Goal: Task Accomplishment & Management: Use online tool/utility

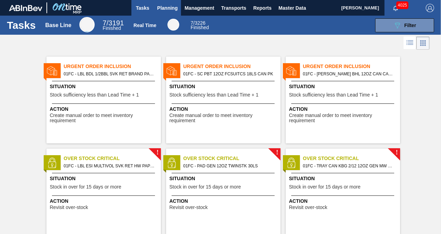
click at [172, 7] on span "Planning" at bounding box center [167, 8] width 20 height 8
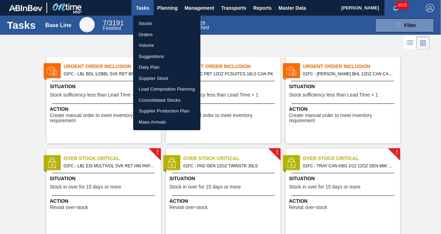
click at [162, 55] on li "Suggestions" at bounding box center [166, 56] width 67 height 11
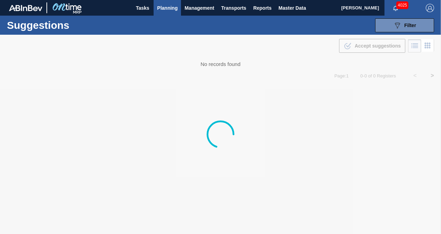
type to "[DATE]"
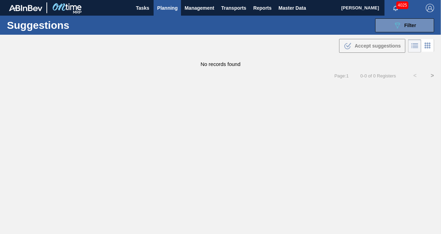
drag, startPoint x: 386, startPoint y: 25, endPoint x: 390, endPoint y: 35, distance: 11.0
click at [386, 25] on button "089F7B8B-B2A5-4AFE-B5C0-19BA573D28AC Filter" at bounding box center [404, 25] width 59 height 14
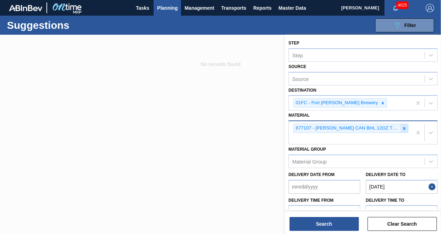
click at [405, 128] on icon at bounding box center [404, 128] width 5 height 5
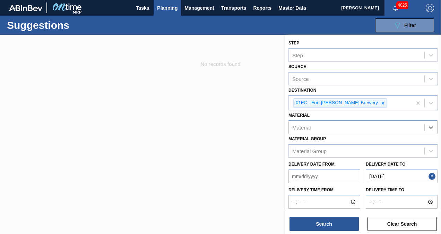
click at [364, 128] on div "Material" at bounding box center [356, 127] width 135 height 10
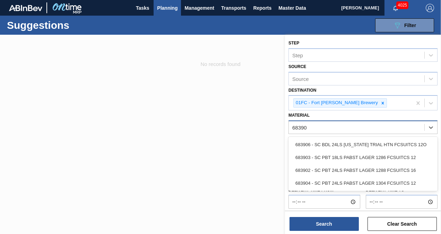
type input "683903"
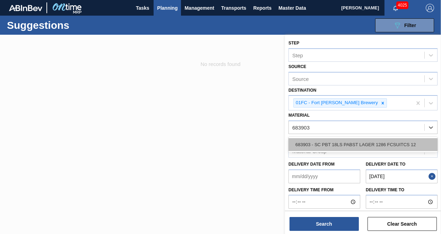
click at [360, 143] on div "683903 - SC PBT 18LS PABST LAGER 1286 FCSUITCS 12" at bounding box center [362, 144] width 149 height 13
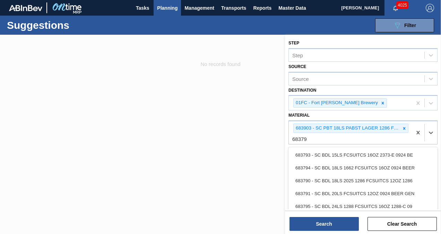
type input "683790"
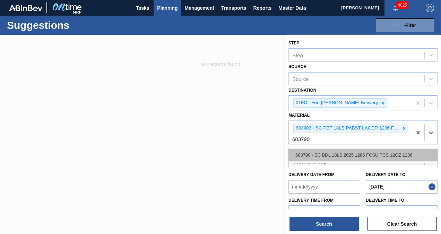
click at [326, 156] on div "683790 - SC BDL 18LS 2025 1286 FCSUITCS 12OZ 1286" at bounding box center [362, 154] width 149 height 13
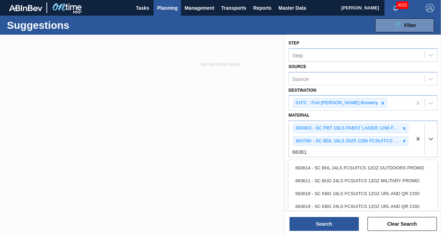
type input "683619"
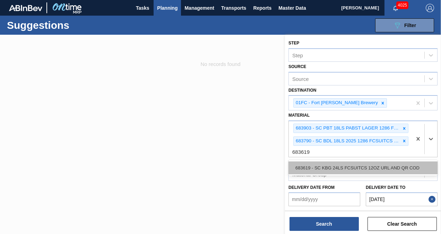
click at [326, 164] on div "683619 - SC KBG 24LS FCSUITCS 12OZ URL AND QR COD" at bounding box center [362, 167] width 149 height 13
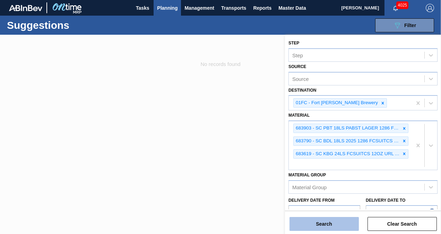
click at [326, 224] on button "Search" at bounding box center [323, 224] width 69 height 14
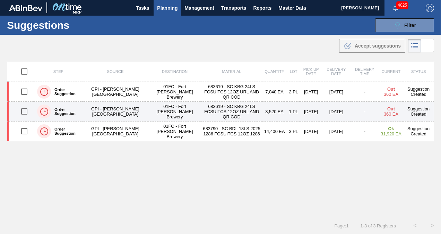
click at [21, 110] on input "checkbox" at bounding box center [24, 111] width 15 height 15
checkbox input "true"
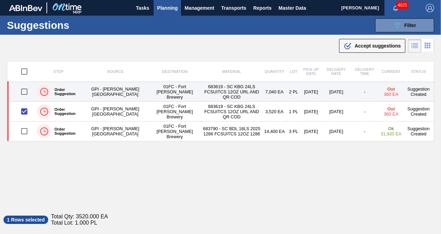
click at [23, 91] on input "checkbox" at bounding box center [24, 91] width 15 height 15
checkbox input "true"
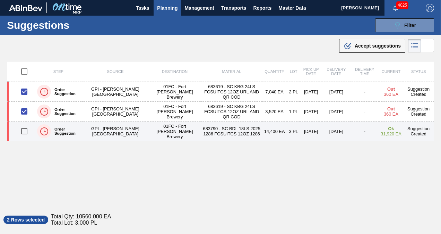
click at [27, 131] on input "checkbox" at bounding box center [24, 131] width 15 height 15
checkbox input "true"
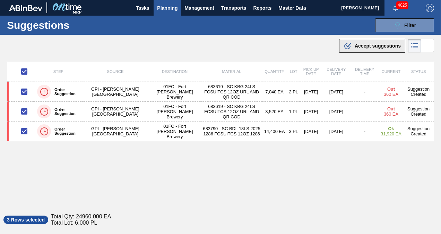
click at [382, 47] on span "Accept suggestions" at bounding box center [378, 46] width 46 height 6
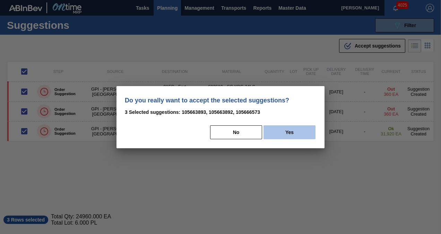
click at [298, 135] on button "Yes" at bounding box center [289, 132] width 52 height 14
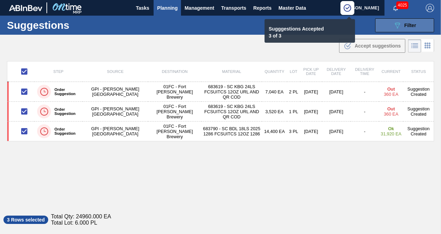
click at [406, 25] on span "Filter" at bounding box center [410, 26] width 12 height 6
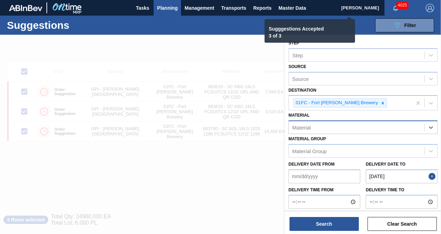
checkbox input "false"
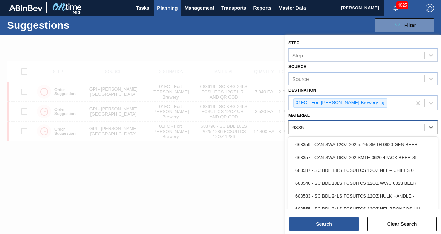
type input "683532"
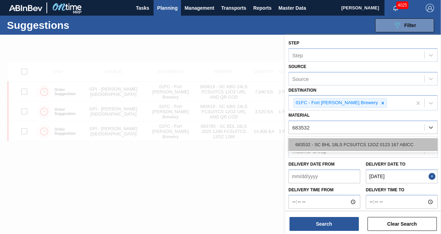
click at [350, 138] on div "683532 - SC BHL 18LS FCSUITCS 12OZ 0123 167 ABICC" at bounding box center [362, 144] width 149 height 13
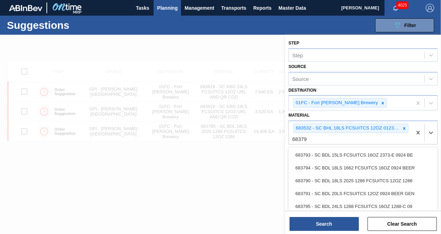
type input "683792"
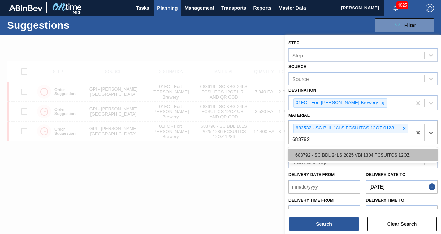
click at [340, 148] on div "683792 - SC BDL 24LS 2025 VBI 1304 FCSUITCS 12OZ" at bounding box center [362, 154] width 149 height 13
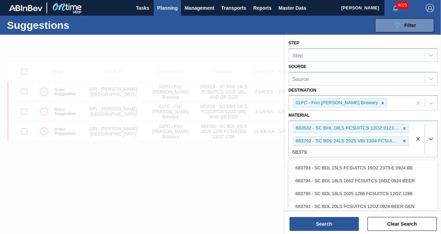
type input "683794"
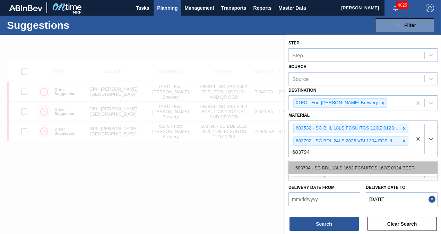
click at [337, 164] on div "683794 - SC BDL 18LS 1662 FCSUITCS 16OZ 0924 BEER" at bounding box center [362, 167] width 149 height 13
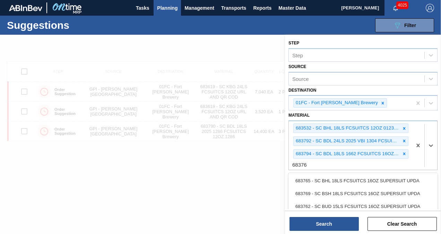
type input "683769"
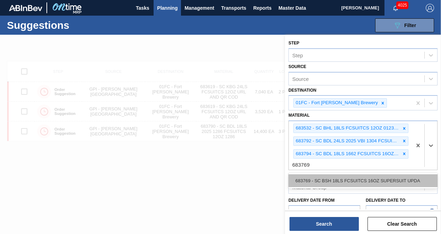
click at [342, 175] on div "683769 - SC BSH 18LS FCSUITCS 16OZ SUPERSUIT UPDA" at bounding box center [362, 180] width 149 height 13
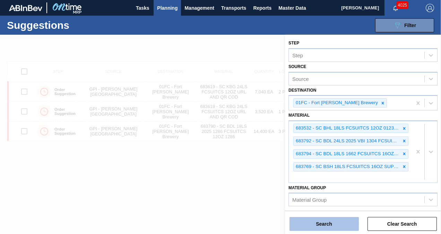
click at [329, 220] on button "Search" at bounding box center [323, 224] width 69 height 14
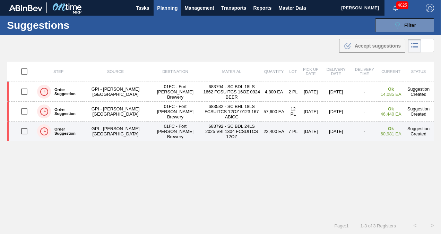
drag, startPoint x: 21, startPoint y: 131, endPoint x: 24, endPoint y: 110, distance: 22.1
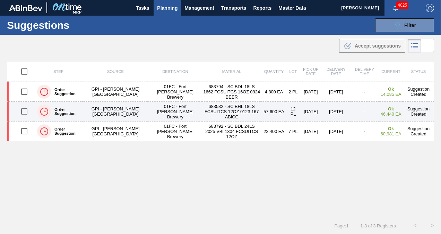
click at [21, 131] on input "checkbox" at bounding box center [24, 131] width 15 height 15
checkbox input "true"
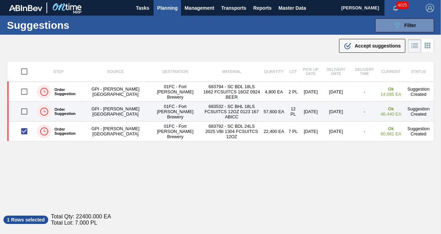
click at [24, 109] on input "checkbox" at bounding box center [24, 111] width 15 height 15
checkbox input "true"
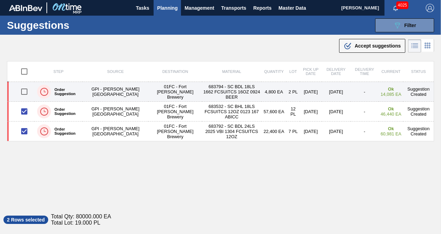
click at [22, 86] on input "checkbox" at bounding box center [24, 91] width 15 height 15
checkbox input "true"
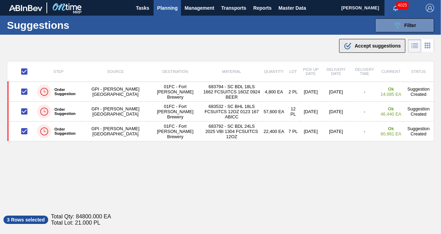
click at [343, 45] on icon ".b{fill:var(--color-action-default)}" at bounding box center [347, 46] width 8 height 8
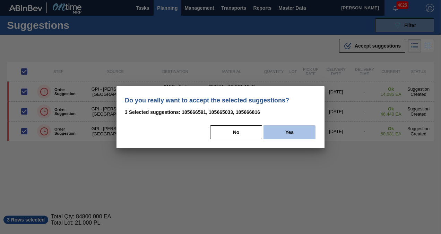
click at [282, 127] on button "Yes" at bounding box center [289, 132] width 52 height 14
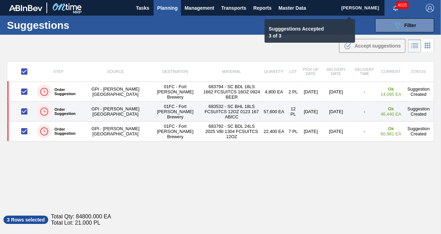
checkbox input "false"
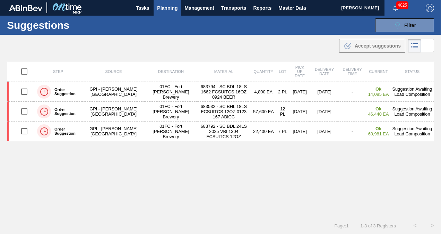
click at [166, 9] on span "Planning" at bounding box center [167, 8] width 20 height 8
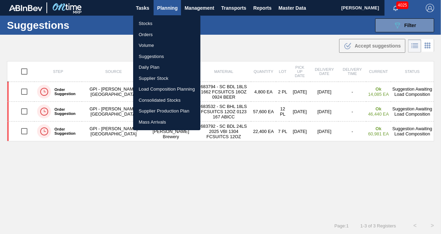
click at [165, 87] on li "Load Composition Planning" at bounding box center [166, 89] width 67 height 11
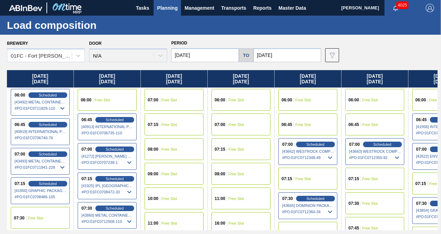
click at [194, 55] on input "10/16/2025" at bounding box center [205, 55] width 68 height 14
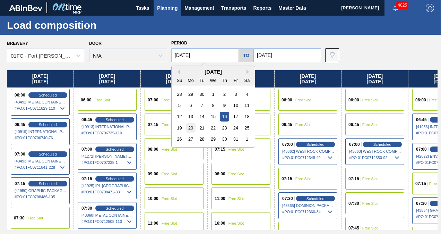
click at [190, 124] on div "20" at bounding box center [190, 127] width 9 height 9
type input "10/20/2025"
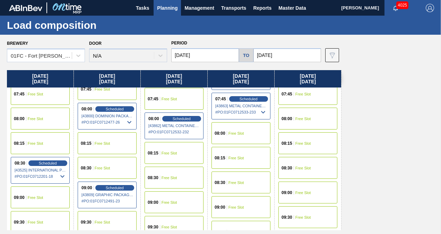
scroll to position [208, 0]
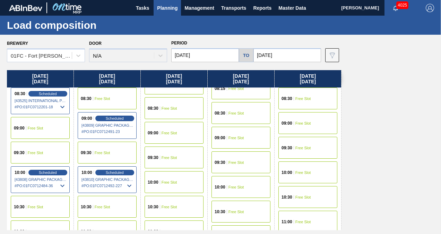
click at [176, 126] on div "09:00 Free Slot" at bounding box center [174, 133] width 59 height 22
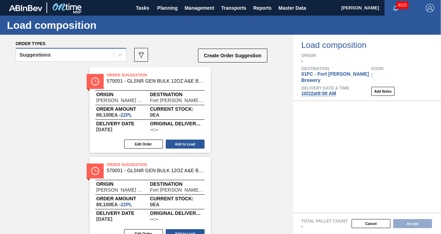
click at [98, 58] on div "Suggestions" at bounding box center [64, 55] width 97 height 10
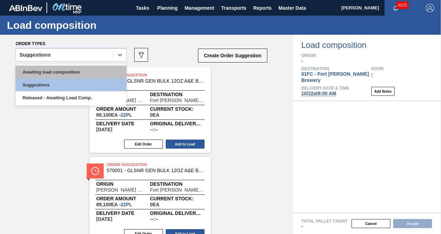
click at [73, 70] on div "Awaiting load composition" at bounding box center [71, 71] width 111 height 13
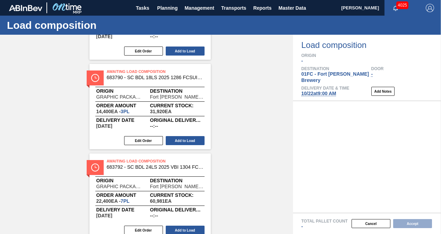
scroll to position [104, 0]
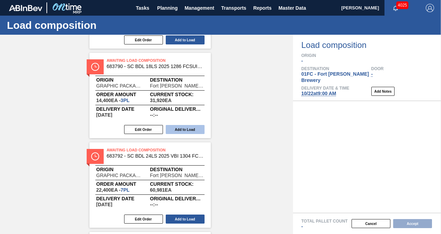
click at [183, 131] on button "Add to Load" at bounding box center [185, 129] width 39 height 9
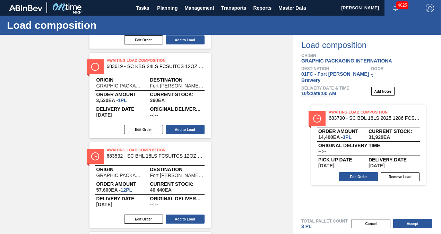
click at [183, 131] on button "Add to Load" at bounding box center [185, 129] width 39 height 9
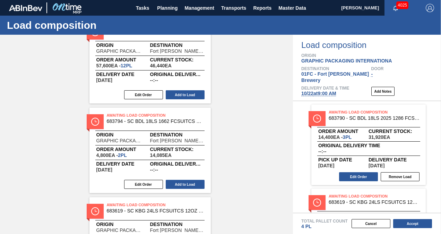
scroll to position [208, 0]
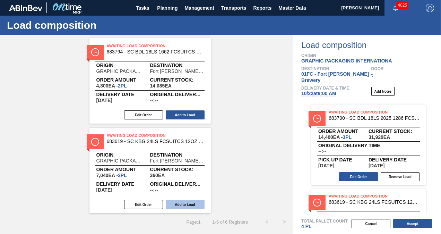
click at [194, 201] on button "Add to Load" at bounding box center [185, 204] width 39 height 9
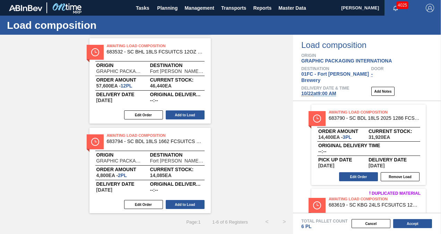
scroll to position [119, 0]
click at [245, 125] on div "Awaiting Load Composition 683792 - SC BDL 24LS 2025 VBI 1304 FCSUITCS 12OZ Orig…" at bounding box center [146, 81] width 293 height 264
click at [171, 204] on button "Add to Load" at bounding box center [185, 204] width 39 height 9
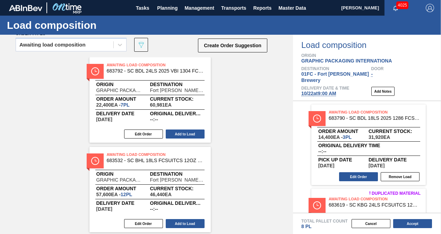
scroll to position [0, 0]
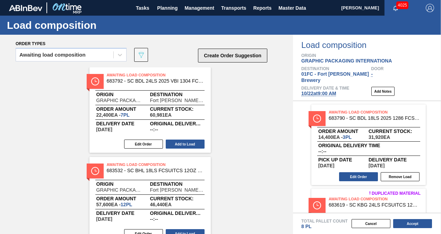
click at [250, 51] on button "Create Order Suggestion" at bounding box center [232, 56] width 69 height 14
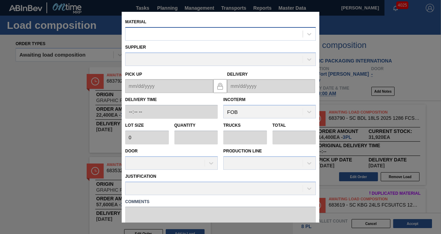
click at [204, 34] on div at bounding box center [213, 34] width 177 height 10
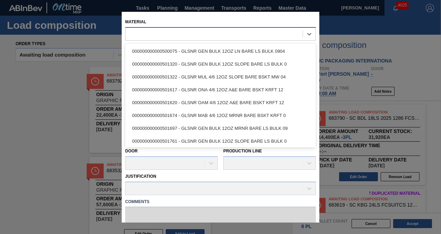
paste input "683903"
type input "683903"
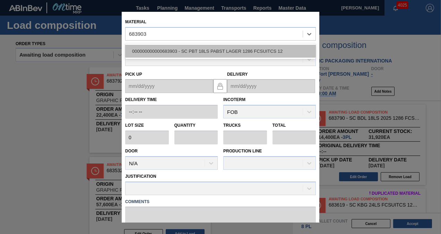
click at [196, 45] on div "000000000000683903 - SC PBT 18LS PABST LAGER 1286 FCSUITCS 12" at bounding box center [220, 51] width 191 height 13
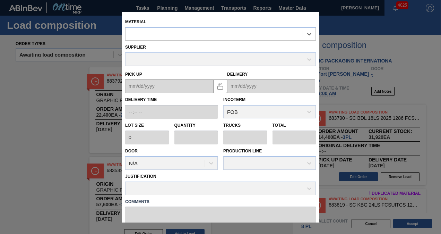
type input "4,800"
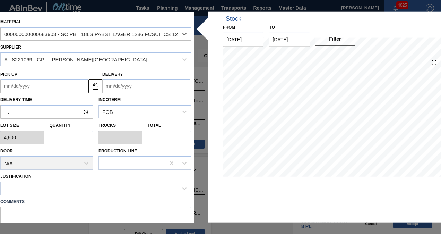
click at [68, 139] on input "text" at bounding box center [72, 137] width 44 height 14
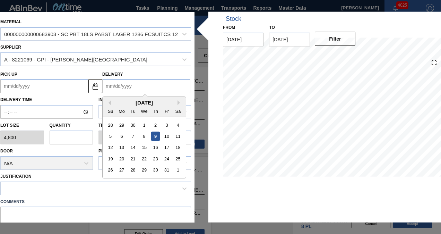
click at [119, 88] on input "Delivery" at bounding box center [146, 86] width 88 height 14
type input "1"
type up "12/29/2024"
type input "10"
type up "09/28/2025"
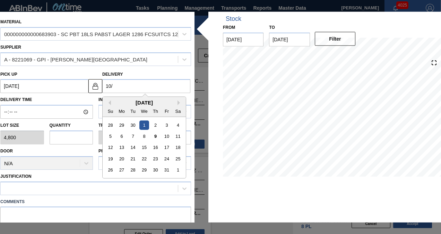
type input "10/2"
type up "09/29/2025"
type input "10/22"
type up "10/19/2025"
drag, startPoint x: 142, startPoint y: 155, endPoint x: 113, endPoint y: 148, distance: 30.3
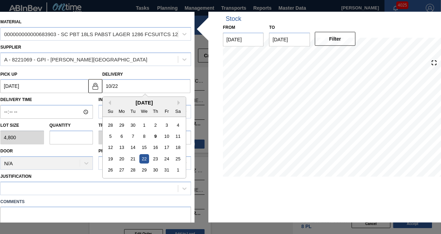
click at [142, 155] on div "22" at bounding box center [143, 158] width 9 height 9
type input "10/22/2025"
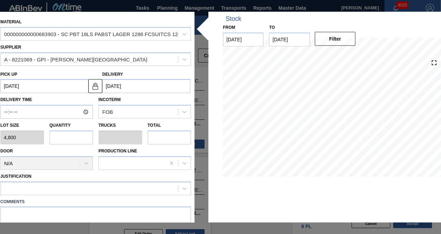
click at [70, 136] on input "text" at bounding box center [72, 137] width 44 height 14
type input "1"
type input "0.038"
type input "4,800"
type input "1"
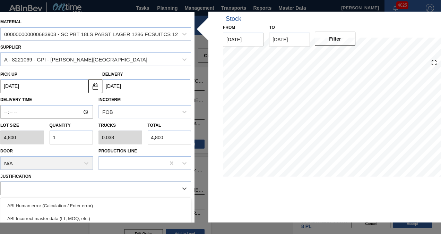
click at [69, 185] on div at bounding box center [89, 188] width 177 height 10
type input "t"
type input "inv"
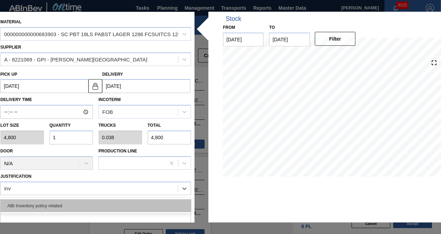
click at [61, 209] on div "ABI Inventory policy related" at bounding box center [95, 205] width 191 height 13
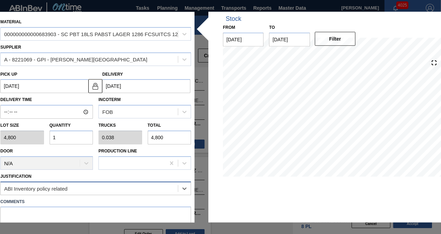
scroll to position [62, 0]
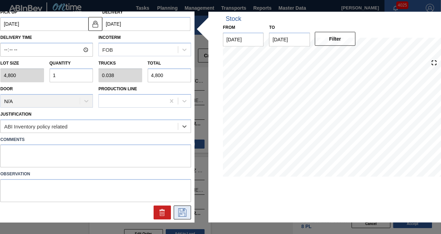
click at [177, 213] on icon at bounding box center [182, 212] width 11 height 8
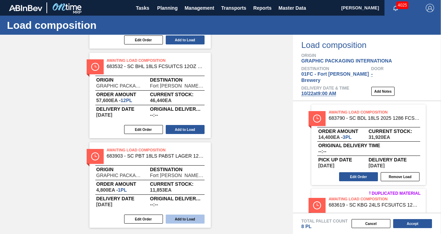
click at [191, 215] on button "Add to Load" at bounding box center [185, 218] width 39 height 9
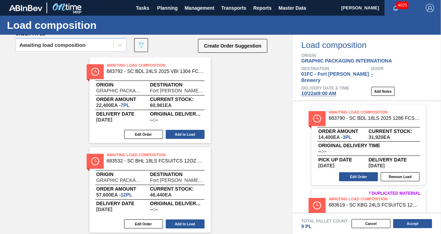
scroll to position [0, 0]
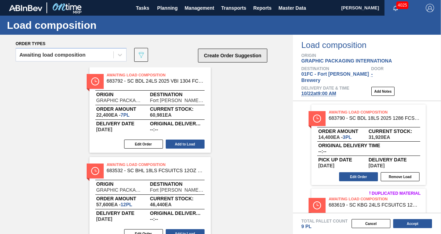
click at [255, 57] on button "Create Order Suggestion" at bounding box center [232, 56] width 69 height 14
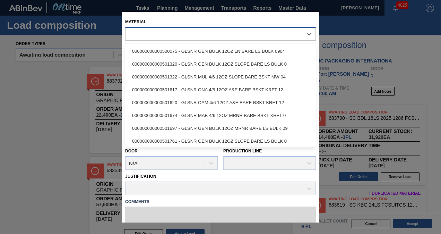
click at [190, 34] on div at bounding box center [213, 34] width 177 height 10
paste input "683769"
type input "683769"
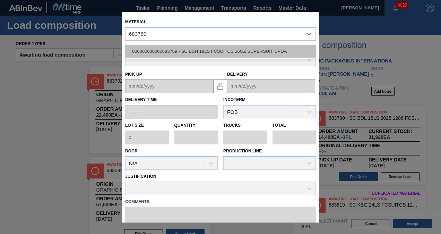
click at [180, 47] on div "000000000000683769 - SC BSH 18LS FCSUITCS 16OZ SUPERSUIT UPDA" at bounding box center [220, 51] width 191 height 13
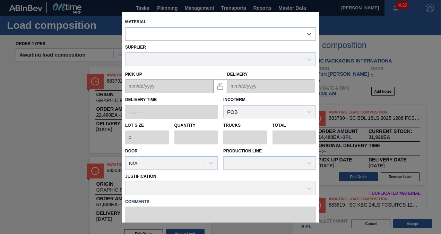
type input "2,400"
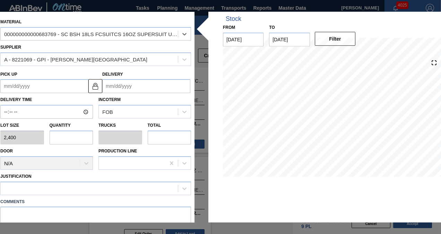
click at [133, 86] on input "Delivery" at bounding box center [146, 86] width 88 height 14
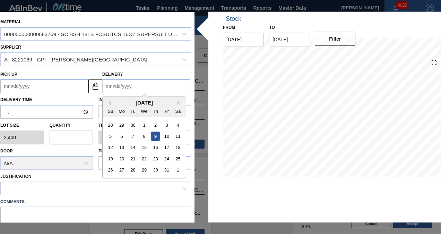
type input "1"
type up "12/29/2024"
type input "10"
type up "09/28/2025"
type input "10/2"
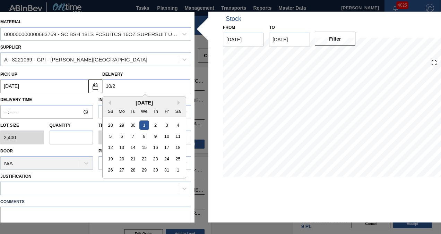
type up "09/29/2025"
type input "10/22"
type up "10/19/2025"
drag, startPoint x: 145, startPoint y: 159, endPoint x: 99, endPoint y: 144, distance: 48.2
click at [145, 159] on div "22" at bounding box center [143, 158] width 9 height 9
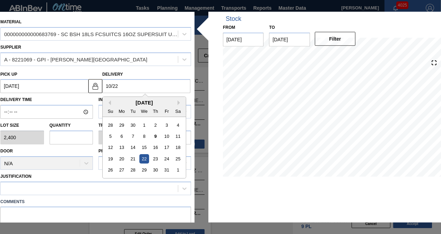
type input "10/22/2025"
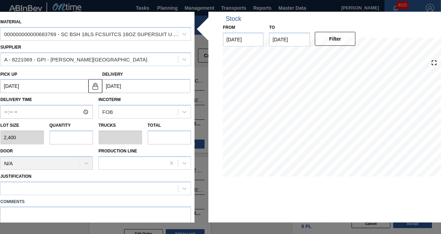
click at [56, 134] on input "text" at bounding box center [72, 137] width 44 height 14
type input "2"
type input "0.083"
type input "4,800"
type input "2"
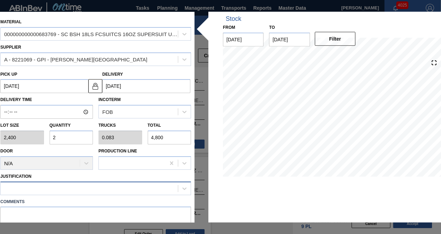
scroll to position [62, 0]
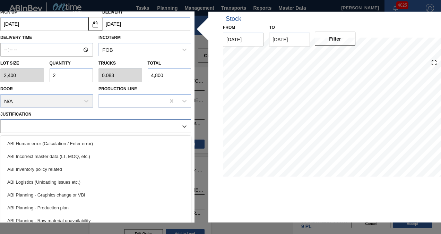
click at [67, 129] on div at bounding box center [89, 126] width 177 height 10
type input "inv"
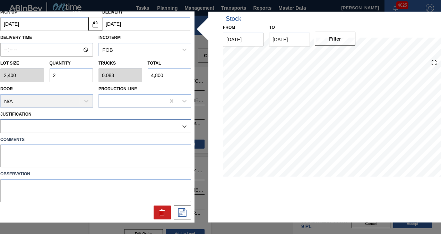
click at [61, 126] on div at bounding box center [89, 126] width 177 height 10
type input "truck"
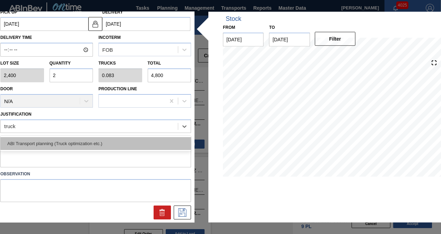
click at [66, 139] on div "ABI Transport planning (Truck optimization etc.)" at bounding box center [95, 143] width 191 height 13
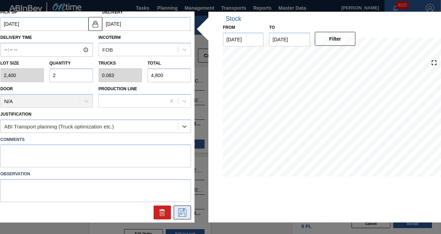
click at [178, 210] on icon at bounding box center [182, 212] width 11 height 8
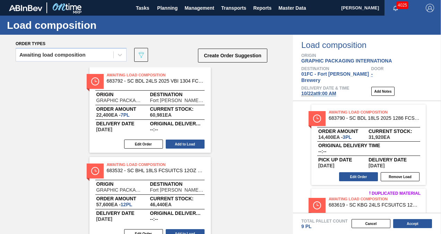
scroll to position [119, 0]
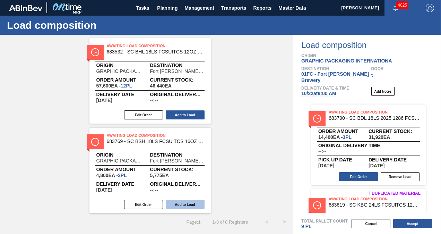
click at [188, 204] on button "Add to Load" at bounding box center [185, 204] width 39 height 9
click at [146, 116] on button "Edit Order" at bounding box center [143, 114] width 39 height 9
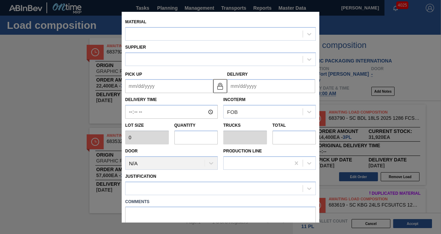
type input "3,200"
type input "7"
type input "0.269"
type input "22,400"
type up "10/20/2025"
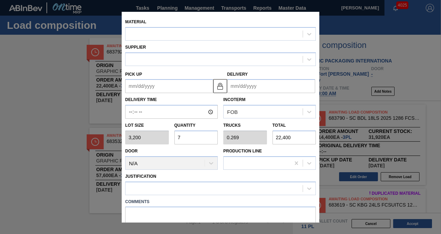
type input "10/23/2025"
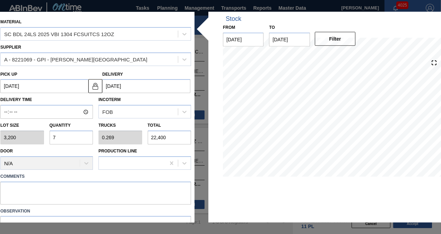
click at [64, 137] on input "7" at bounding box center [72, 137] width 44 height 14
type input "0"
type input "5"
type input "0.192"
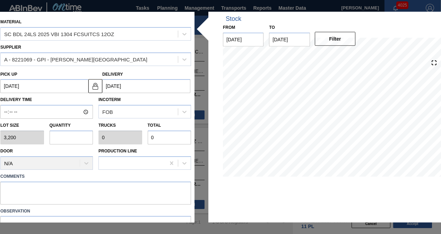
type input "16,000"
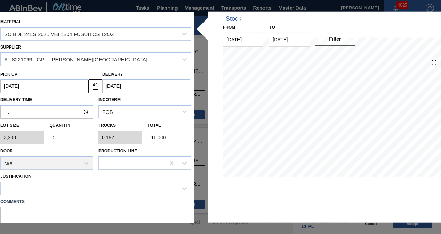
type input "5"
click at [81, 185] on div at bounding box center [89, 188] width 177 height 10
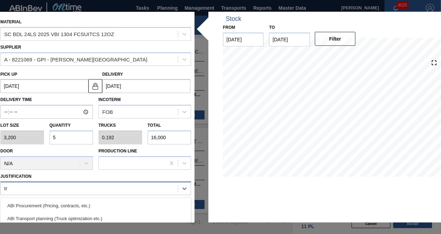
type input "tru"
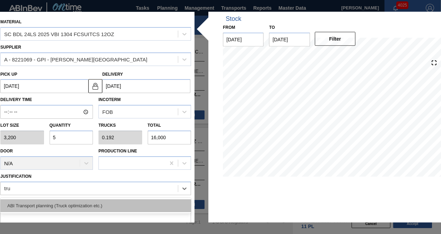
click at [64, 207] on div "ABI Transport planning (Truck optimization etc.)" at bounding box center [95, 205] width 191 height 13
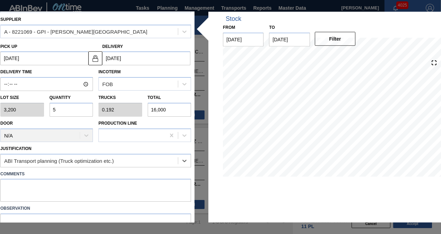
scroll to position [62, 0]
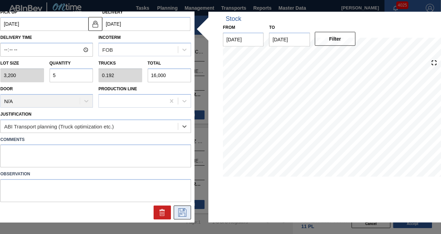
click at [185, 209] on icon at bounding box center [182, 212] width 11 height 8
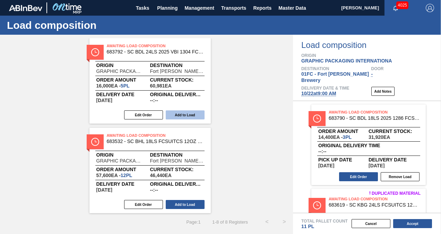
click at [178, 116] on button "Add to Load" at bounding box center [185, 114] width 39 height 9
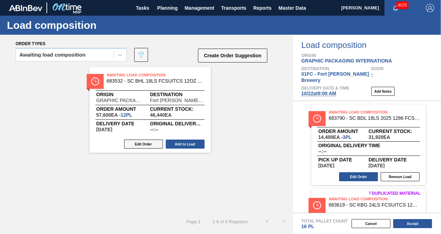
click at [142, 146] on button "Edit Order" at bounding box center [143, 143] width 39 height 9
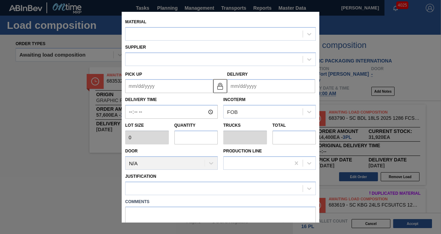
type input "4,800"
type input "12"
type input "0.5"
type input "57,600"
type up "10/20/2025"
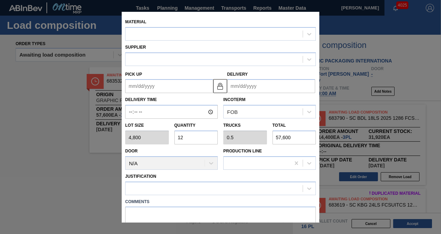
type input "10/23/2025"
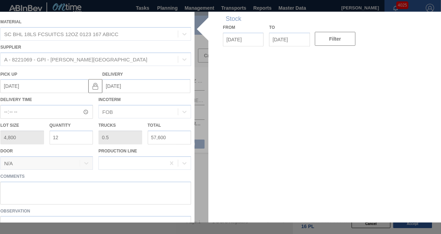
click at [74, 137] on div at bounding box center [220, 117] width 447 height 210
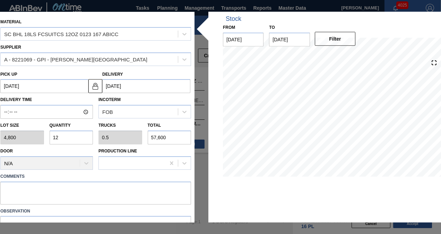
click at [70, 137] on input "12" at bounding box center [72, 137] width 44 height 14
type input "0"
type input "1"
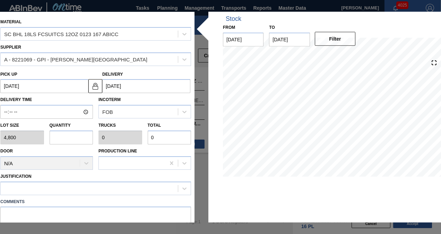
type input "0.042"
type input "4,800"
type input "10"
type input "0.417"
type input "48,000"
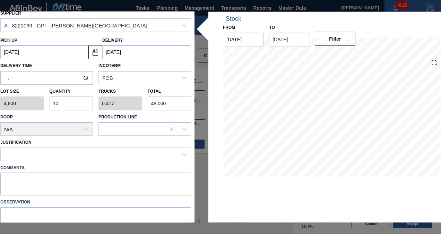
scroll to position [62, 0]
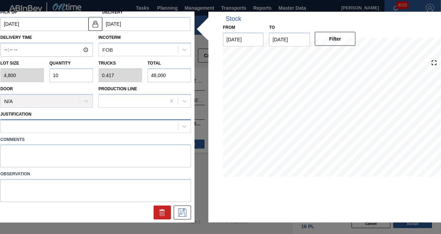
type input "10"
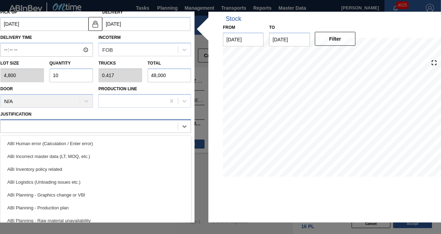
click at [65, 126] on div at bounding box center [89, 126] width 177 height 10
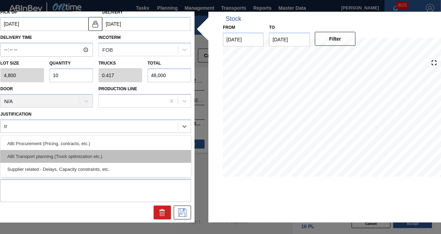
type input "tru"
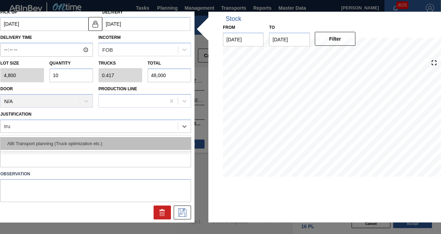
click at [62, 146] on div "ABI Transport planning (Truck optimization etc.)" at bounding box center [95, 143] width 191 height 13
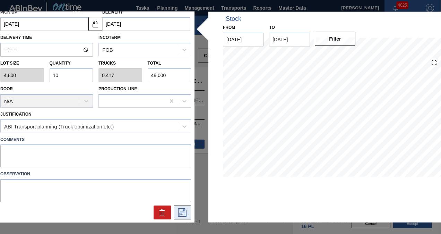
click at [178, 210] on icon at bounding box center [182, 212] width 11 height 8
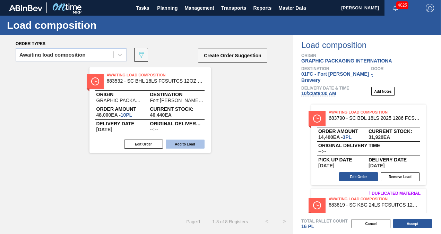
drag, startPoint x: 180, startPoint y: 146, endPoint x: 190, endPoint y: 154, distance: 13.3
click at [180, 146] on button "Add to Load" at bounding box center [185, 143] width 39 height 9
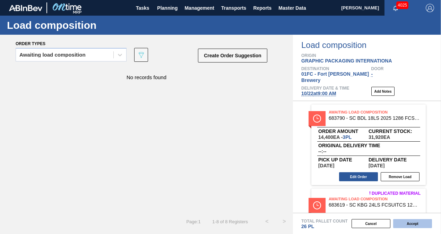
click at [416, 223] on button "Accept" at bounding box center [412, 223] width 39 height 9
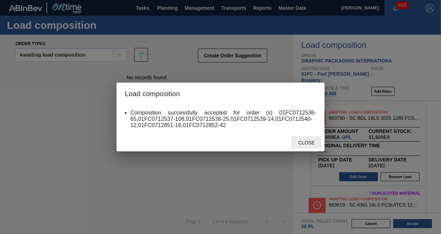
click at [299, 139] on div "Close" at bounding box center [306, 142] width 30 height 13
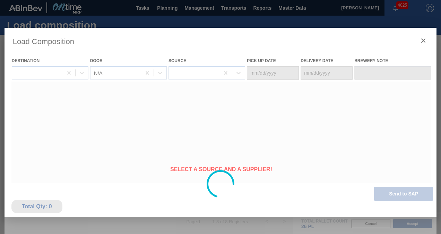
type Date "10/19/2025"
type Date "10/22/2025"
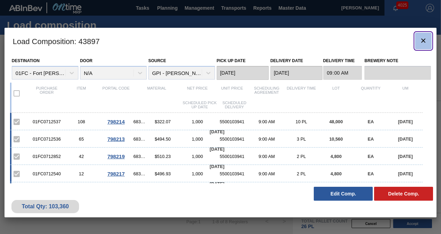
click at [422, 41] on icon "botão de ícone" at bounding box center [423, 40] width 4 height 4
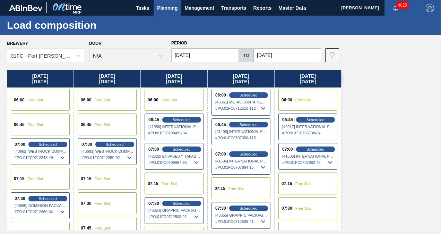
click at [160, 10] on span "Planning" at bounding box center [167, 8] width 20 height 8
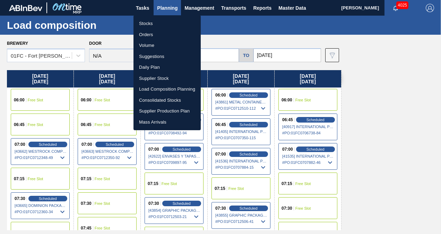
click at [157, 56] on li "Suggestions" at bounding box center [166, 56] width 67 height 11
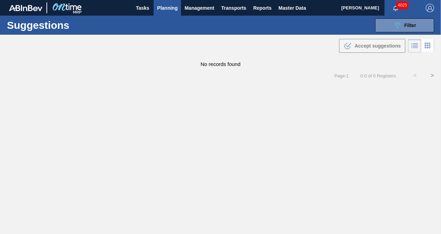
type to "[DATE]"
click at [393, 25] on icon "089F7B8B-B2A5-4AFE-B5C0-19BA573D28AC" at bounding box center [397, 25] width 8 height 8
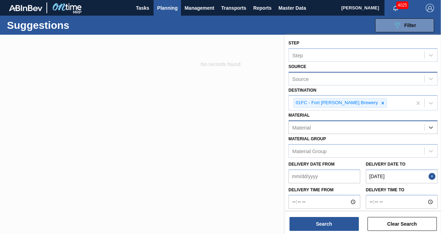
click at [406, 79] on div "Source" at bounding box center [356, 78] width 135 height 10
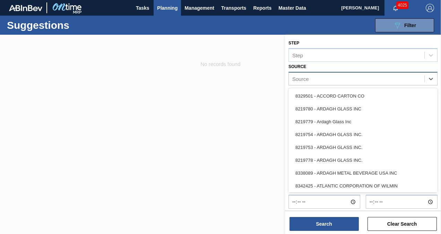
type input "i"
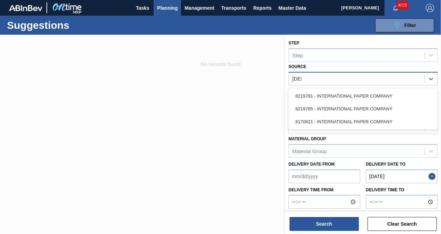
type input "paper"
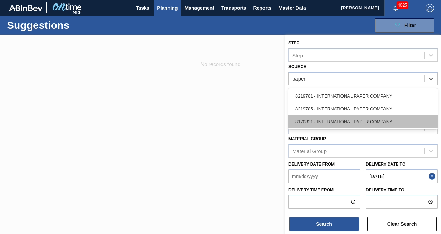
click at [371, 115] on div "8170821 - INTERNATIONAL PAPER COMPANY" at bounding box center [362, 121] width 149 height 13
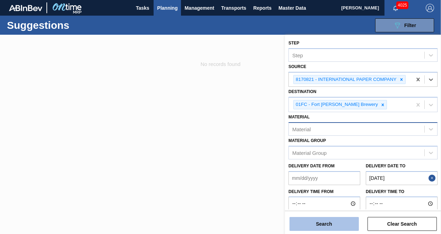
click at [336, 226] on button "Search" at bounding box center [323, 224] width 69 height 14
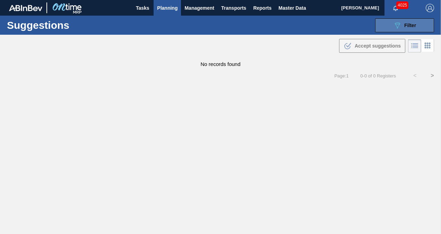
click at [384, 26] on button "089F7B8B-B2A5-4AFE-B5C0-19BA573D28AC Filter" at bounding box center [404, 25] width 59 height 14
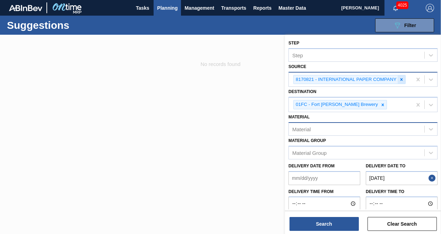
click at [402, 78] on icon at bounding box center [401, 79] width 2 height 2
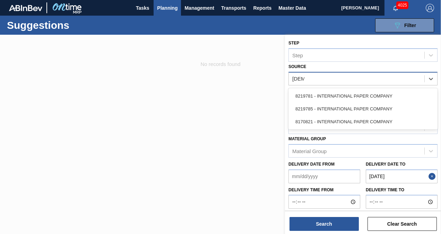
type input "paper"
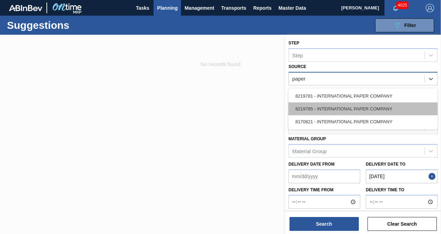
click at [355, 105] on div "8219785 - INTERNATIONAL PAPER COMPANY" at bounding box center [362, 108] width 149 height 13
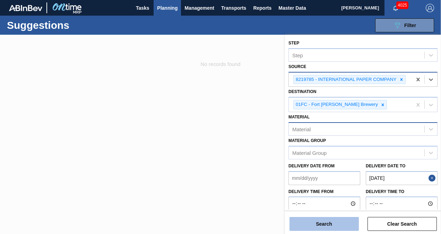
click at [329, 223] on button "Search" at bounding box center [323, 224] width 69 height 14
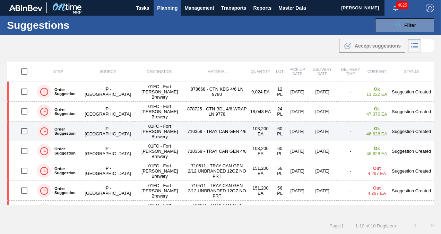
click at [22, 128] on input "checkbox" at bounding box center [24, 131] width 15 height 15
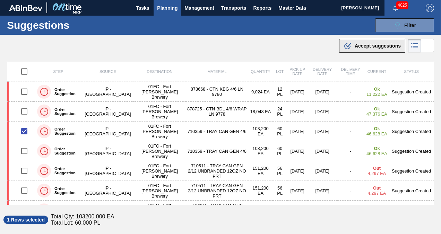
click at [351, 50] on button ".b{fill:var(--color-action-default)} Accept suggestions" at bounding box center [372, 46] width 66 height 14
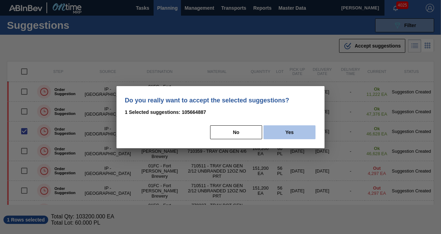
click at [300, 134] on button "Yes" at bounding box center [289, 132] width 52 height 14
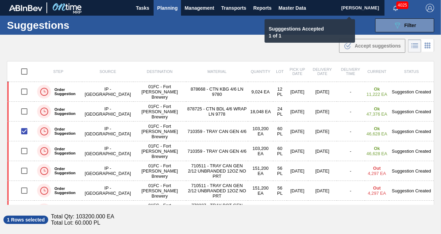
checkbox input "false"
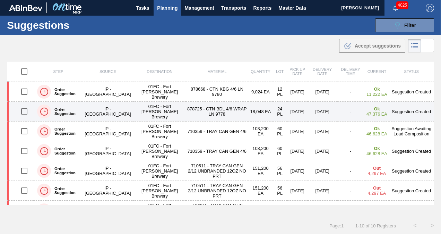
click at [27, 112] on input "checkbox" at bounding box center [24, 111] width 15 height 15
checkbox input "true"
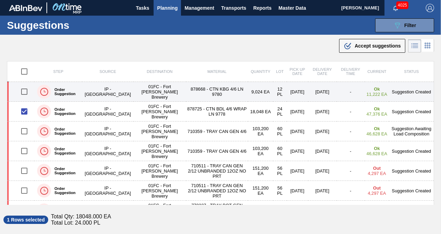
click at [21, 92] on input "checkbox" at bounding box center [24, 91] width 15 height 15
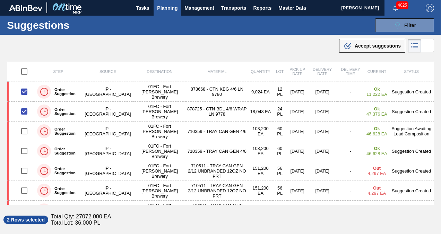
drag, startPoint x: 362, startPoint y: 44, endPoint x: 345, endPoint y: 68, distance: 29.2
click at [362, 44] on span "Accept suggestions" at bounding box center [378, 46] width 46 height 6
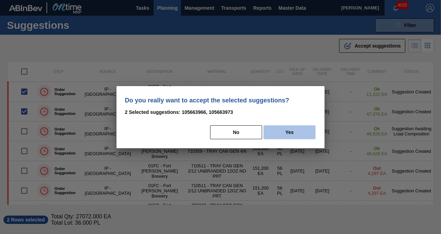
click at [296, 128] on button "Yes" at bounding box center [289, 132] width 52 height 14
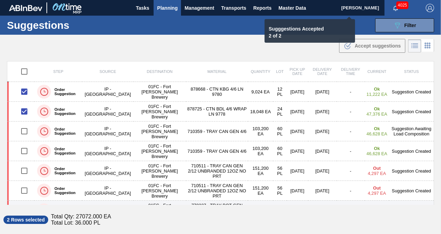
checkbox input "false"
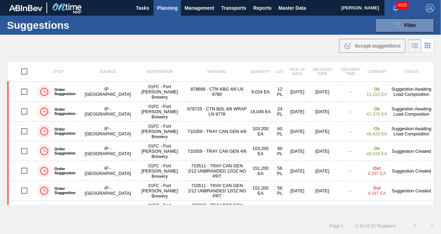
click at [159, 8] on span "Planning" at bounding box center [167, 8] width 20 height 8
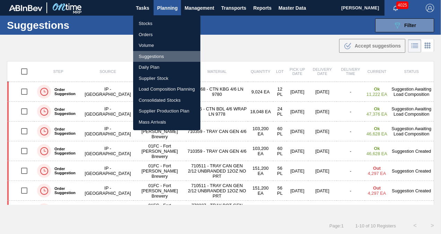
click at [152, 54] on li "Suggestions" at bounding box center [166, 56] width 67 height 11
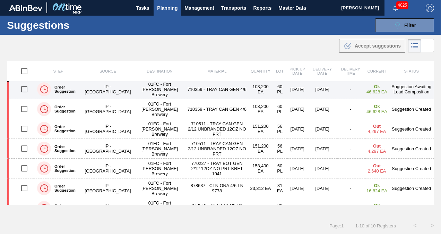
scroll to position [73, 0]
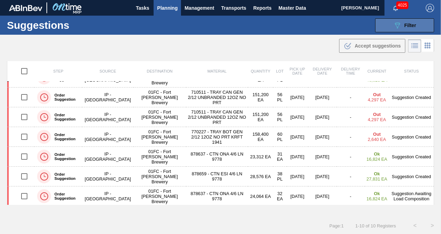
click at [396, 26] on icon "089F7B8B-B2A5-4AFE-B5C0-19BA573D28AC" at bounding box center [397, 25] width 8 height 8
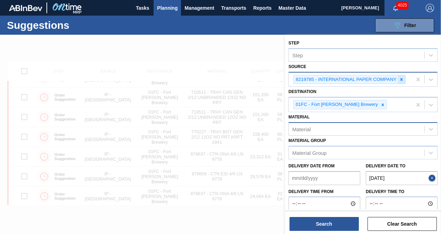
click at [401, 80] on icon at bounding box center [401, 79] width 2 height 2
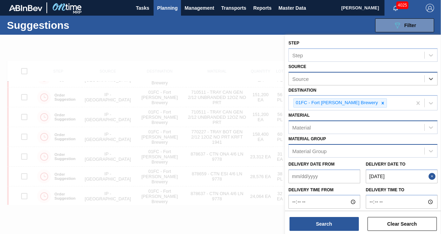
click at [359, 148] on div "Material Group" at bounding box center [356, 151] width 135 height 10
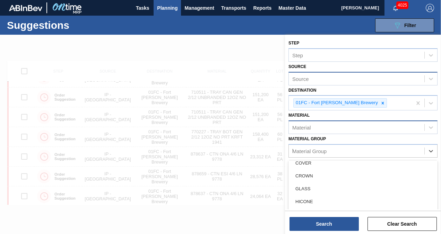
scroll to position [0, 0]
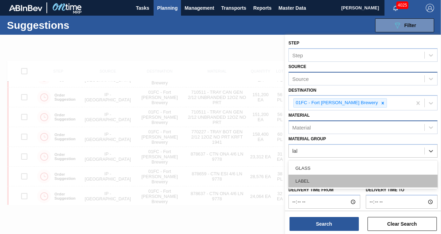
type Group "labe"
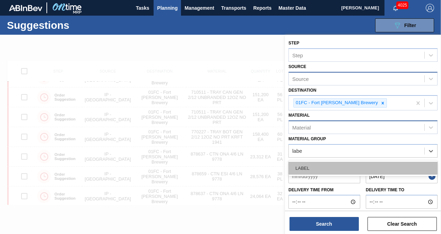
click at [342, 170] on div "LABEL" at bounding box center [362, 167] width 149 height 13
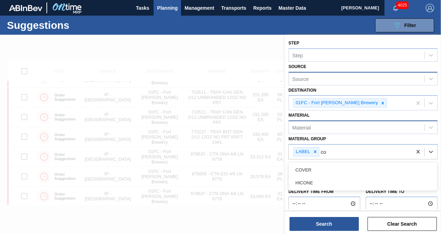
type Group "cov"
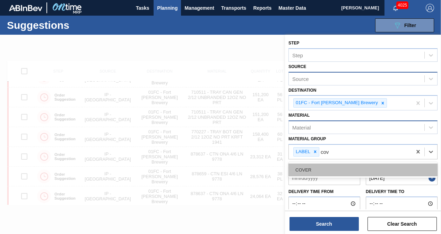
click at [335, 170] on div "COVER" at bounding box center [362, 169] width 149 height 13
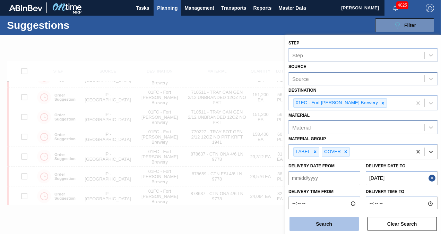
click at [328, 226] on button "Search" at bounding box center [323, 224] width 69 height 14
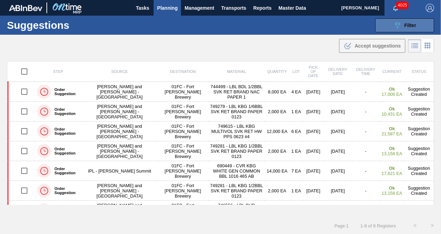
drag, startPoint x: 397, startPoint y: 21, endPoint x: 400, endPoint y: 24, distance: 4.0
click at [397, 21] on icon "089F7B8B-B2A5-4AFE-B5C0-19BA573D28AC" at bounding box center [397, 25] width 8 height 8
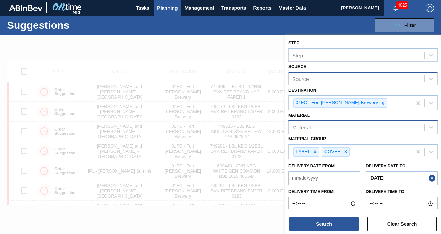
click at [370, 80] on div "Source" at bounding box center [356, 78] width 135 height 10
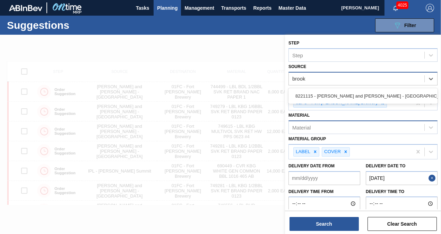
type input "brooks"
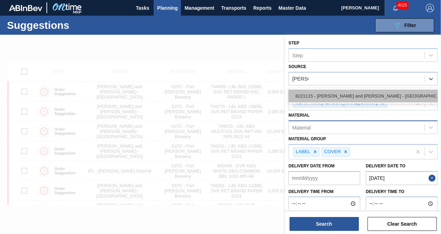
click at [365, 92] on div "8221115 - Brooks and Whittle - Saint Louis" at bounding box center [362, 95] width 149 height 13
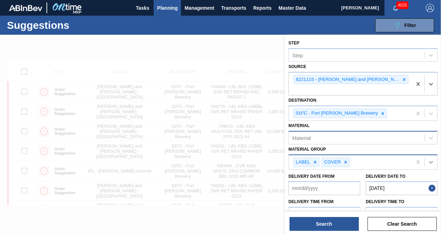
click at [429, 161] on icon at bounding box center [431, 162] width 4 height 2
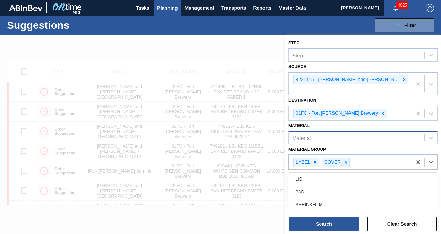
scroll to position [114, 0]
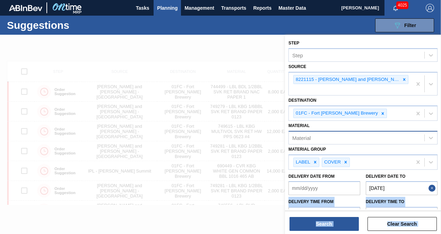
drag, startPoint x: 439, startPoint y: 178, endPoint x: 440, endPoint y: 183, distance: 5.2
click at [440, 183] on main "Tasks Planning Management Transports Reports Master Data Christina Carrig 4025 …" at bounding box center [220, 117] width 441 height 234
click at [383, 155] on div "LABEL COVER" at bounding box center [350, 162] width 123 height 14
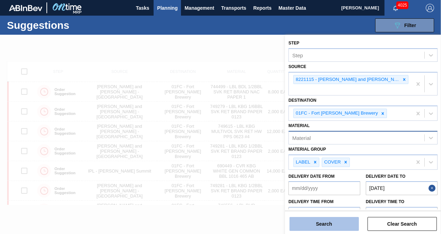
click at [333, 220] on button "Search" at bounding box center [323, 224] width 69 height 14
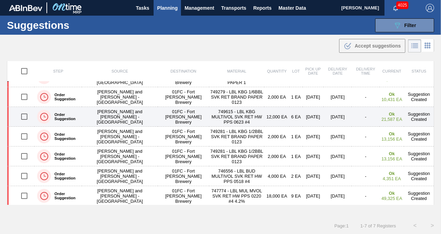
scroll to position [0, 0]
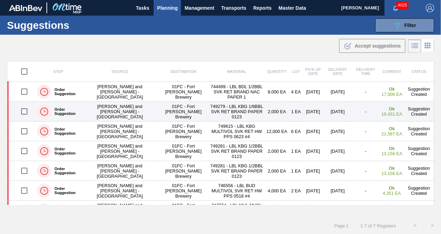
click at [27, 110] on input "checkbox" at bounding box center [24, 111] width 15 height 15
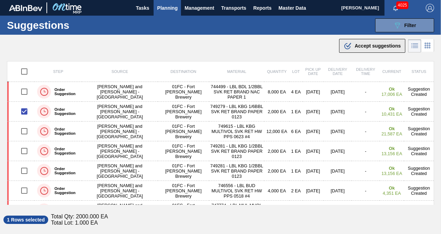
click at [351, 42] on div ".b{fill:var(--color-action-default)} Accept suggestions" at bounding box center [371, 46] width 57 height 8
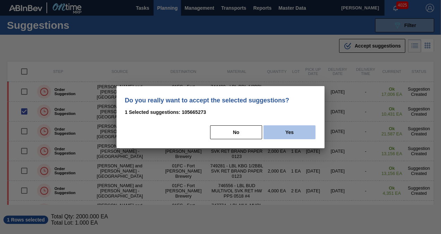
click at [284, 129] on button "Yes" at bounding box center [289, 132] width 52 height 14
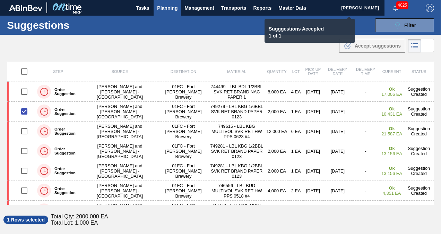
checkbox input "false"
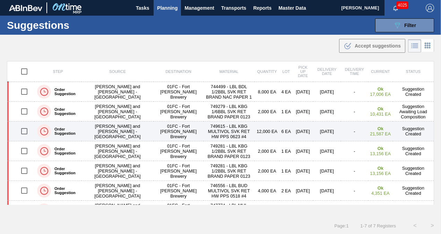
click at [27, 133] on input "checkbox" at bounding box center [24, 131] width 15 height 15
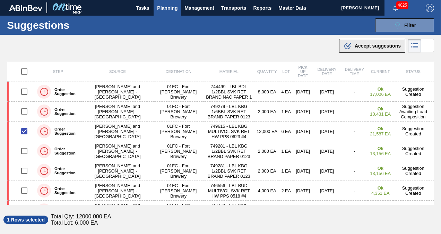
click at [347, 51] on button ".b{fill:var(--color-action-default)} Accept suggestions" at bounding box center [372, 46] width 66 height 14
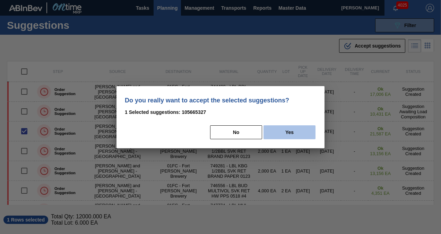
click at [282, 135] on button "Yes" at bounding box center [289, 132] width 52 height 14
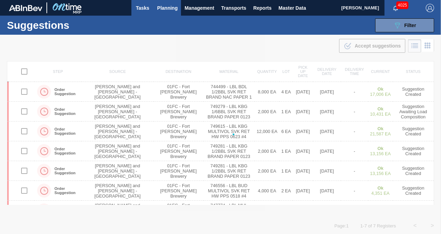
checkbox input "false"
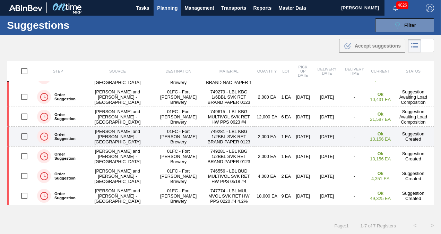
click at [29, 135] on input "checkbox" at bounding box center [24, 136] width 15 height 15
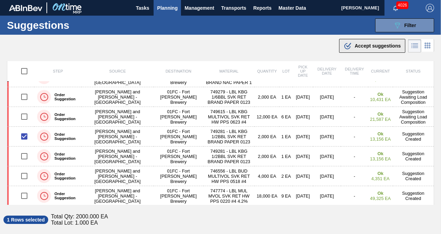
click at [362, 43] on span "Accept suggestions" at bounding box center [378, 46] width 46 height 6
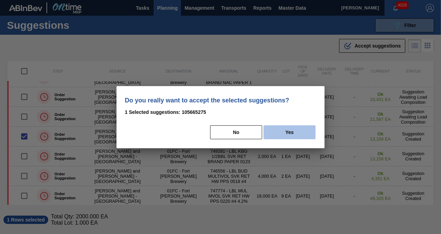
click at [279, 135] on button "Yes" at bounding box center [289, 132] width 52 height 14
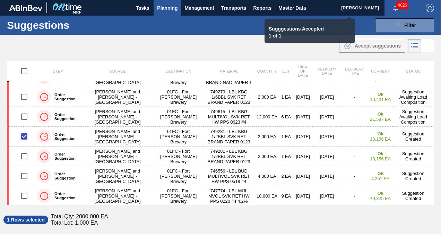
checkbox input "false"
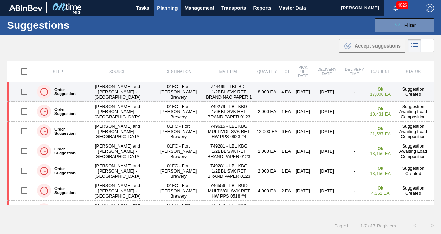
drag, startPoint x: 27, startPoint y: 89, endPoint x: 93, endPoint y: 90, distance: 65.8
click at [27, 89] on input "checkbox" at bounding box center [24, 91] width 15 height 15
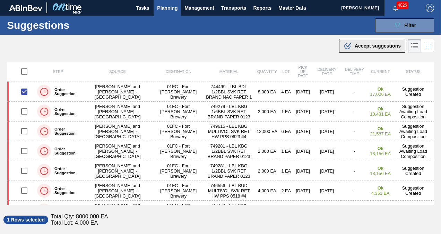
click at [356, 49] on div ".b{fill:var(--color-action-default)} Accept suggestions" at bounding box center [371, 46] width 57 height 8
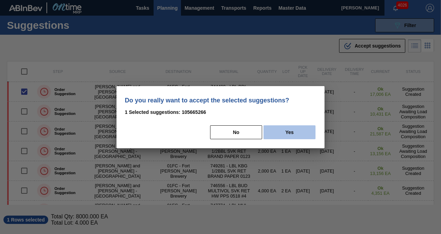
click at [281, 130] on button "Yes" at bounding box center [289, 132] width 52 height 14
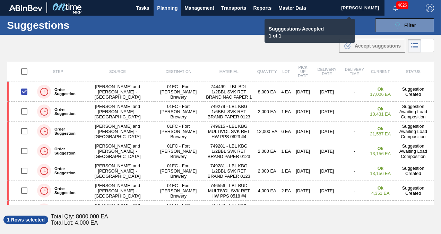
checkbox input "false"
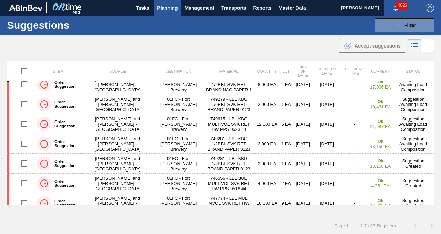
scroll to position [15, 0]
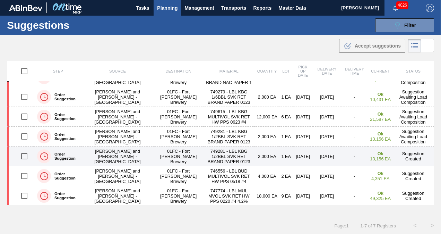
drag, startPoint x: 19, startPoint y: 153, endPoint x: 21, endPoint y: 158, distance: 5.9
click at [19, 153] on input "checkbox" at bounding box center [24, 156] width 15 height 15
checkbox input "true"
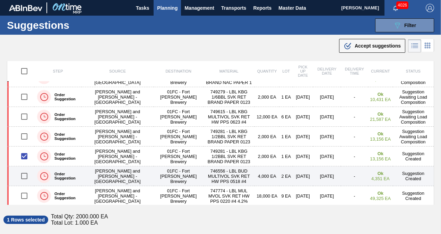
click at [25, 176] on input "checkbox" at bounding box center [24, 175] width 15 height 15
checkbox input "true"
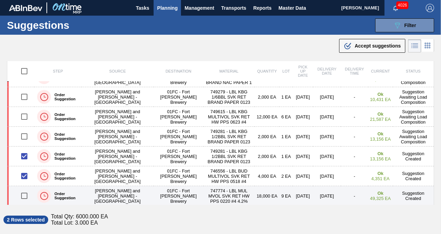
click at [21, 195] on input "checkbox" at bounding box center [24, 195] width 15 height 15
checkbox input "true"
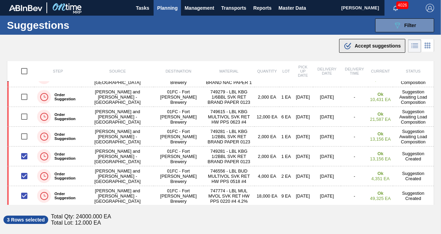
click at [377, 46] on span "Accept suggestions" at bounding box center [378, 46] width 46 height 6
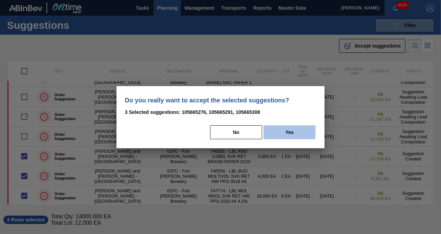
click at [291, 132] on button "Yes" at bounding box center [289, 132] width 52 height 14
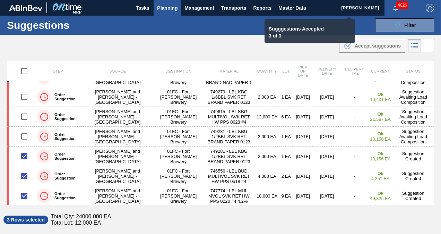
checkbox input "false"
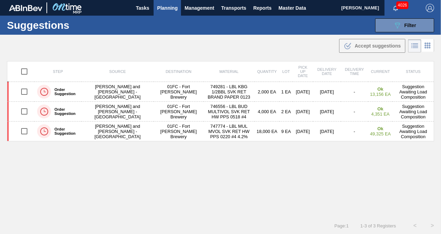
scroll to position [0, 0]
click at [418, 27] on button "089F7B8B-B2A5-4AFE-B5C0-19BA573D28AC Filter" at bounding box center [404, 25] width 59 height 14
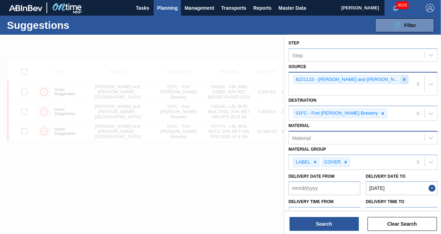
click at [403, 79] on icon at bounding box center [404, 79] width 2 height 2
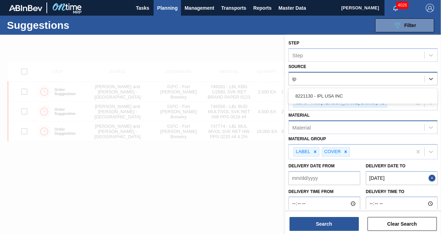
type input "ipl"
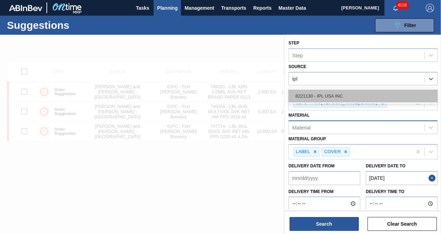
click at [333, 94] on div "8221130 - IPL USA INC" at bounding box center [362, 95] width 149 height 13
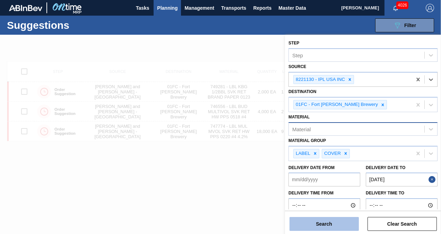
click at [329, 226] on button "Search" at bounding box center [323, 224] width 69 height 14
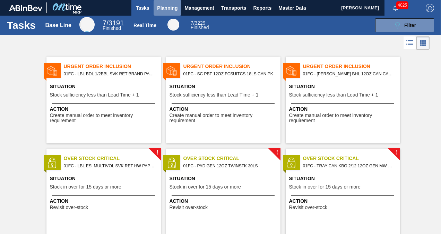
click at [167, 8] on span "Planning" at bounding box center [167, 8] width 20 height 8
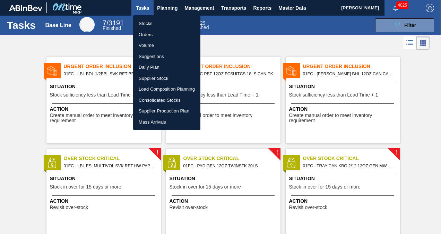
click at [157, 87] on li "Load Composition Planning" at bounding box center [166, 89] width 67 height 11
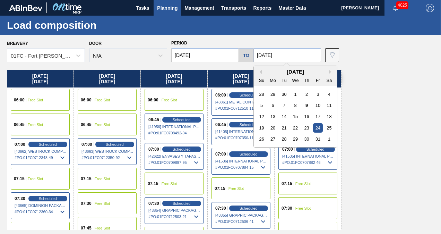
click at [274, 53] on input "10/24/2025" at bounding box center [287, 55] width 68 height 14
click at [327, 72] on div "October 2025" at bounding box center [295, 72] width 83 height 6
click at [331, 71] on button "Next Month" at bounding box center [331, 71] width 5 height 5
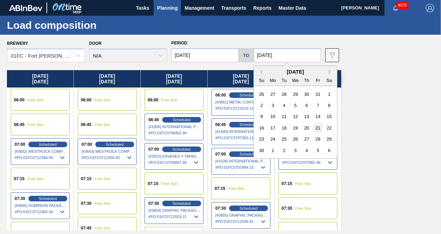
click at [318, 126] on div "21" at bounding box center [317, 127] width 9 height 9
type input "[DATE]"
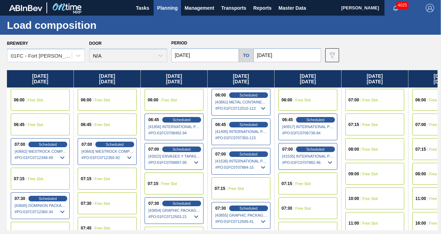
click at [218, 55] on input "10/20/2025" at bounding box center [205, 55] width 68 height 14
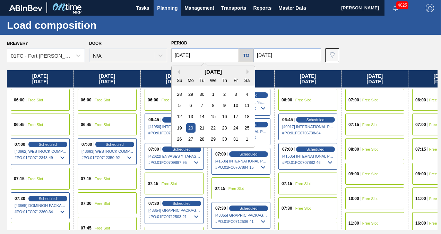
click at [246, 73] on div "October 2025" at bounding box center [213, 72] width 83 height 6
click at [247, 72] on button "Next Month" at bounding box center [248, 71] width 5 height 5
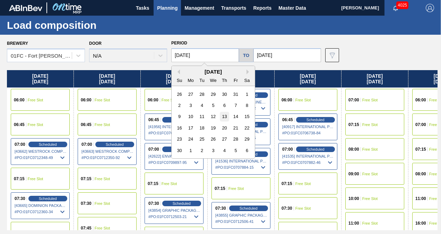
click at [223, 117] on div "13" at bounding box center [224, 116] width 9 height 9
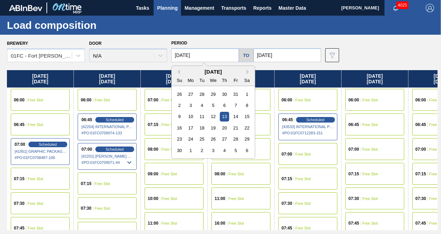
click at [208, 60] on input "[DATE]" at bounding box center [205, 55] width 68 height 14
click at [193, 116] on div "10" at bounding box center [190, 116] width 9 height 9
type input "[DATE]"
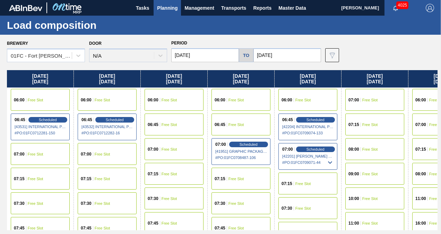
click at [243, 126] on div "06:45 Free Slot" at bounding box center [240, 124] width 59 height 22
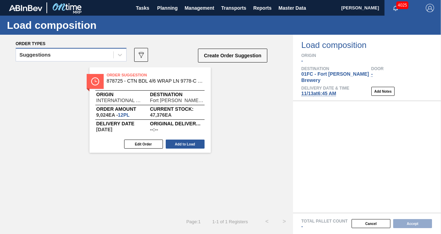
click at [97, 56] on div "Suggestions" at bounding box center [64, 55] width 97 height 10
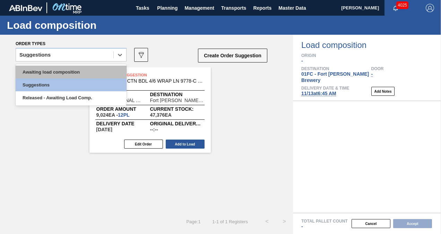
click at [71, 71] on div "Awaiting load composition" at bounding box center [71, 71] width 111 height 13
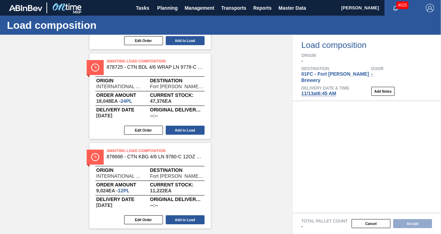
scroll to position [208, 0]
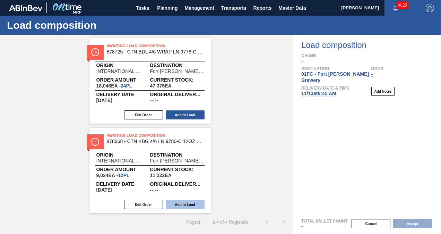
click at [189, 205] on button "Add to Load" at bounding box center [185, 204] width 39 height 9
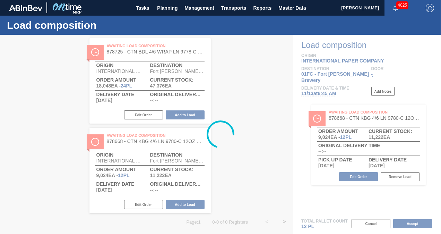
scroll to position [119, 0]
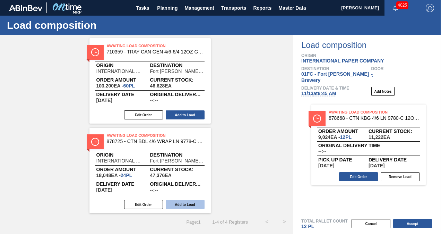
click at [185, 204] on button "Add to Load" at bounding box center [185, 204] width 39 height 9
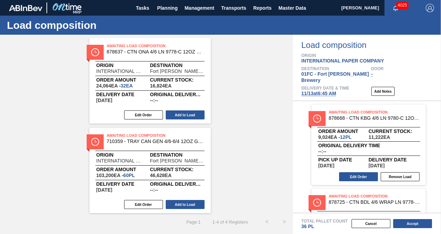
scroll to position [0, 0]
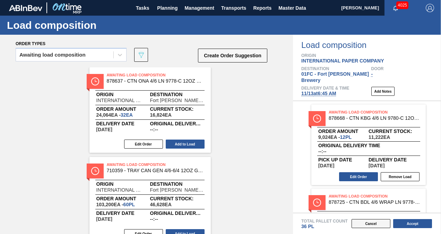
click at [374, 222] on button "Cancel" at bounding box center [370, 223] width 39 height 9
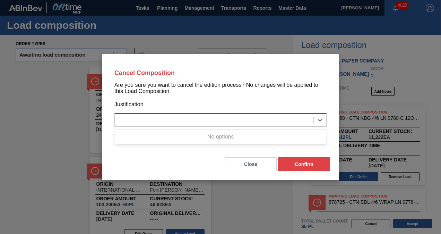
click at [253, 117] on div at bounding box center [214, 120] width 199 height 10
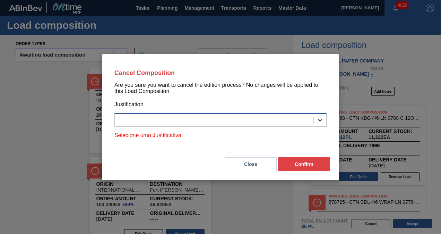
click at [315, 119] on div at bounding box center [320, 120] width 12 height 12
click at [316, 118] on div at bounding box center [320, 120] width 12 height 12
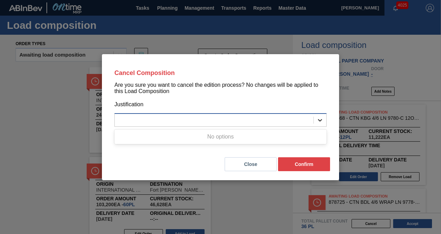
click at [316, 118] on div at bounding box center [320, 120] width 12 height 12
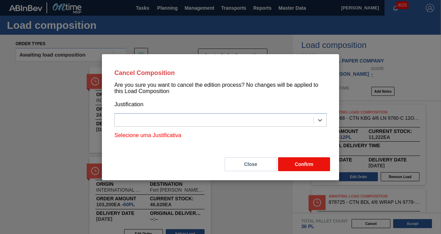
click at [299, 164] on button "Confirm" at bounding box center [304, 164] width 52 height 14
click at [254, 166] on button "Close" at bounding box center [251, 164] width 52 height 14
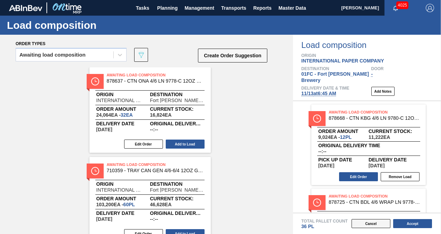
click at [380, 223] on button "Cancel" at bounding box center [370, 223] width 39 height 9
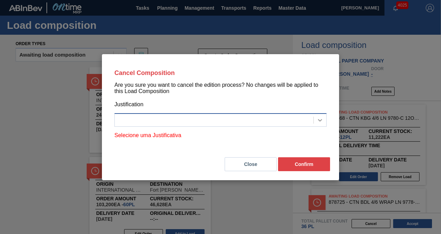
click at [317, 121] on icon at bounding box center [319, 119] width 7 height 7
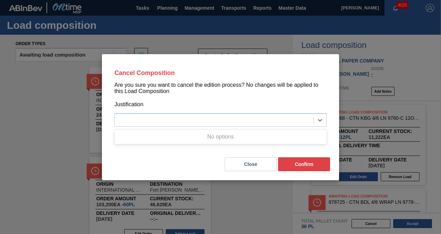
click at [264, 139] on div "No options" at bounding box center [220, 137] width 212 height 12
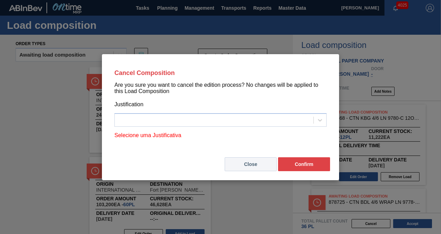
click at [253, 165] on button "Close" at bounding box center [251, 164] width 52 height 14
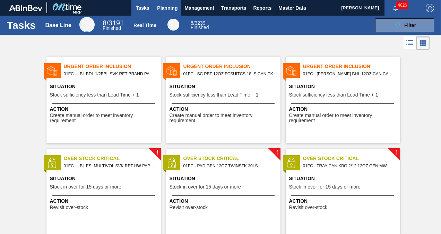
click at [173, 4] on span "Planning" at bounding box center [167, 8] width 20 height 8
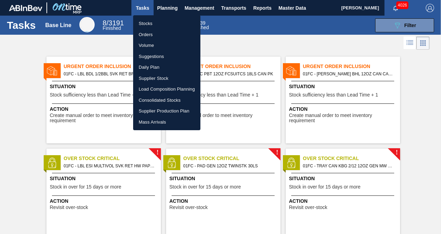
click at [160, 89] on li "Load Composition Planning" at bounding box center [166, 89] width 67 height 11
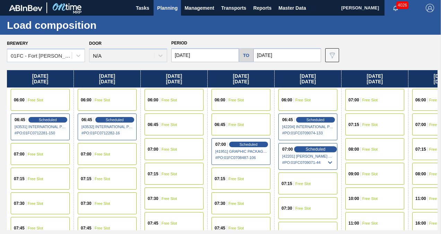
click at [310, 148] on span "Scheduled" at bounding box center [315, 149] width 20 height 5
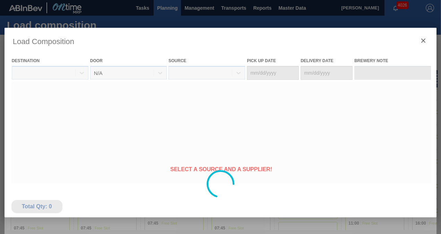
type Date "[DATE]"
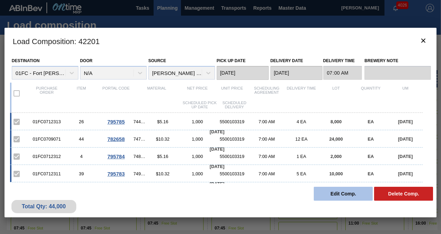
click at [341, 195] on button "Edit Comp." at bounding box center [343, 193] width 59 height 14
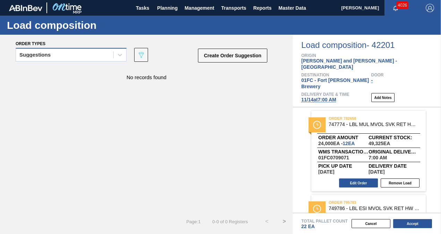
click at [76, 53] on div "Suggestions" at bounding box center [64, 55] width 97 height 10
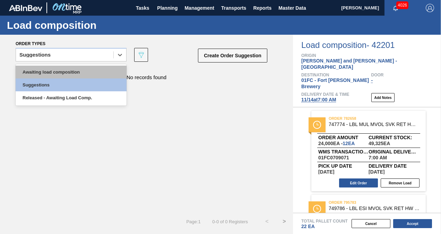
click at [59, 67] on div "Awaiting load composition" at bounding box center [71, 71] width 111 height 13
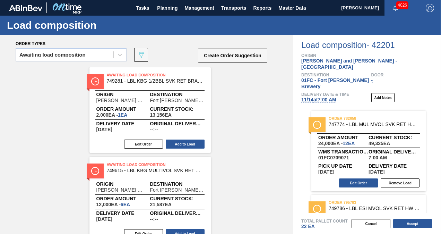
scroll to position [126, 0]
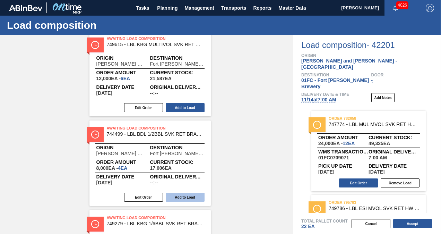
click at [177, 197] on button "Add to Load" at bounding box center [185, 196] width 39 height 9
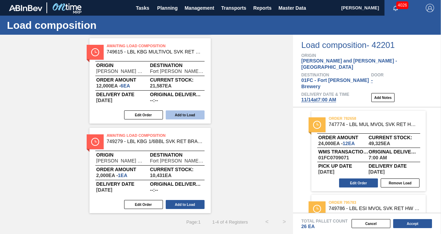
click at [179, 112] on button "Add to Load" at bounding box center [185, 114] width 39 height 9
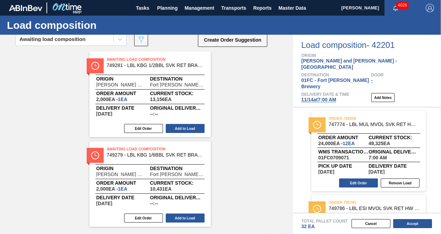
scroll to position [29, 0]
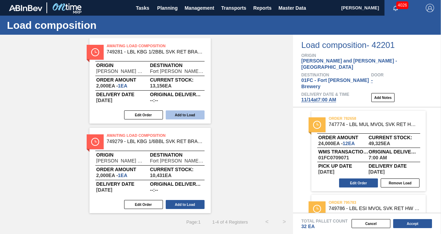
click at [190, 114] on button "Add to Load" at bounding box center [185, 114] width 39 height 9
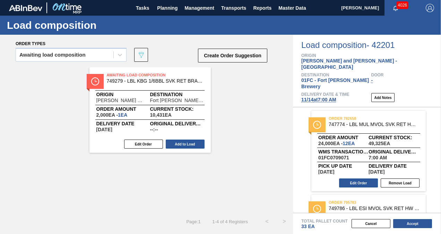
scroll to position [0, 0]
click at [184, 141] on button "Add to Load" at bounding box center [185, 143] width 39 height 9
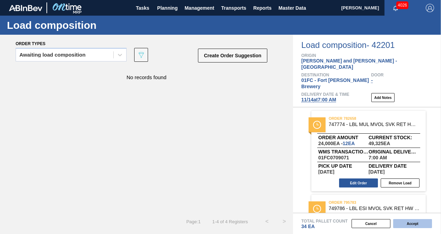
click at [408, 224] on button "Accept" at bounding box center [412, 223] width 39 height 9
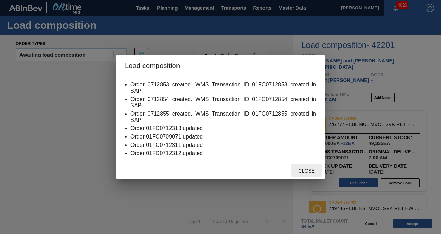
click at [305, 173] on span "Close" at bounding box center [305, 171] width 27 height 6
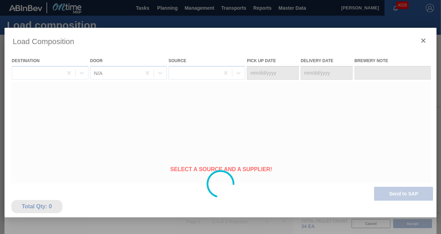
type Date "[DATE]"
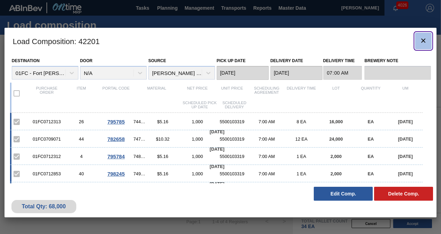
click at [423, 41] on icon "botão de ícone" at bounding box center [423, 40] width 8 height 8
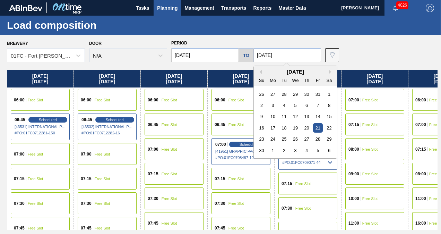
click at [289, 54] on input "[DATE]" at bounding box center [287, 55] width 68 height 14
click at [317, 150] on div "5" at bounding box center [317, 150] width 9 height 9
type input "[DATE]"
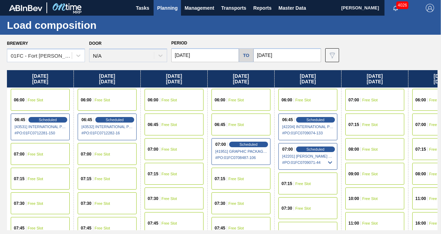
click at [211, 57] on input "[DATE]" at bounding box center [205, 55] width 68 height 14
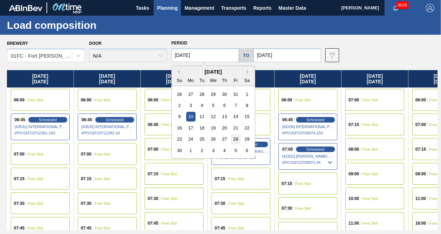
click at [234, 139] on div "28" at bounding box center [235, 138] width 9 height 9
type input "[DATE]"
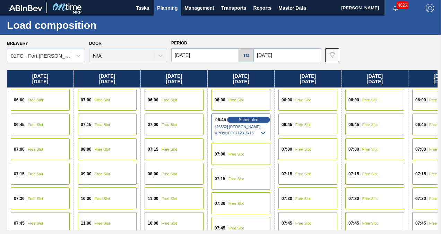
click at [249, 119] on span "Scheduled" at bounding box center [248, 119] width 20 height 5
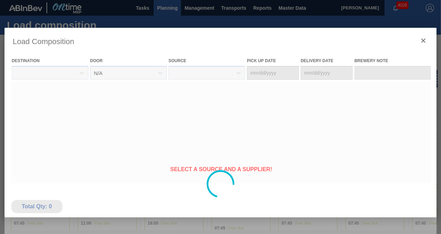
type Date "[DATE]"
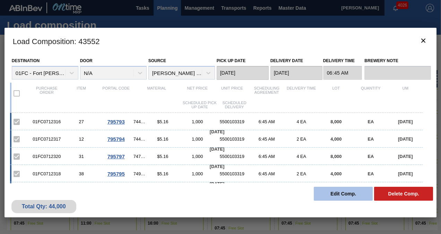
click at [327, 192] on button "Edit Comp." at bounding box center [343, 193] width 59 height 14
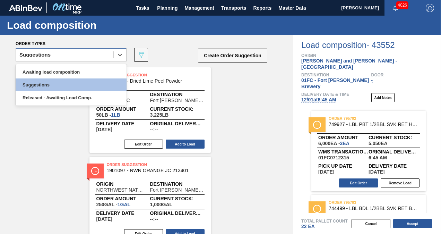
click at [58, 53] on div "Suggestions" at bounding box center [64, 55] width 97 height 10
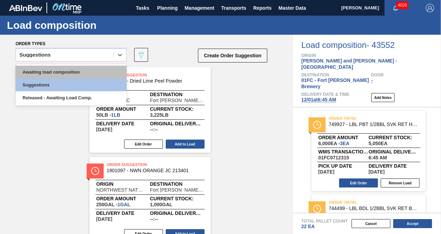
click at [45, 71] on div "Awaiting load composition" at bounding box center [71, 71] width 111 height 13
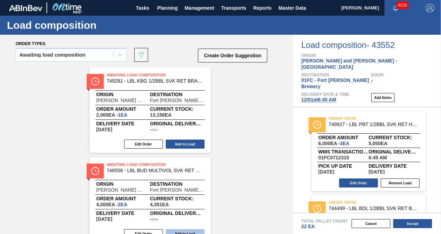
click at [191, 141] on button "Add to Load" at bounding box center [185, 143] width 39 height 9
click at [193, 141] on button "Add to Load" at bounding box center [185, 143] width 39 height 9
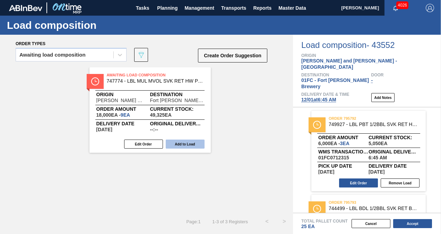
click at [193, 142] on button "Add to Load" at bounding box center [185, 143] width 39 height 9
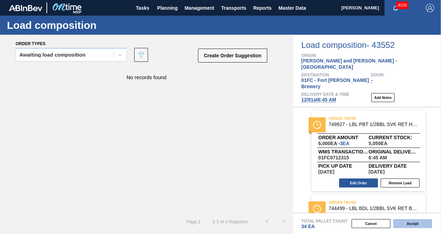
click at [417, 221] on button "Accept" at bounding box center [412, 223] width 39 height 9
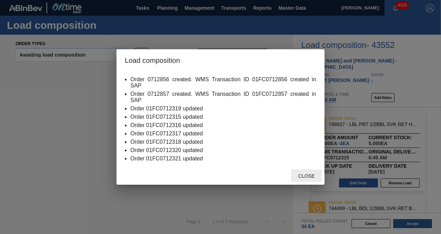
click at [306, 177] on span "Close" at bounding box center [305, 176] width 27 height 6
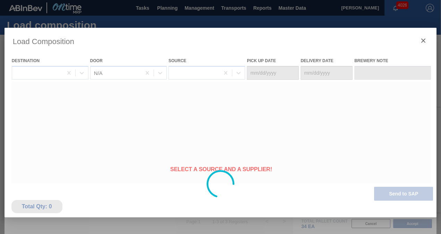
type Date "[DATE]"
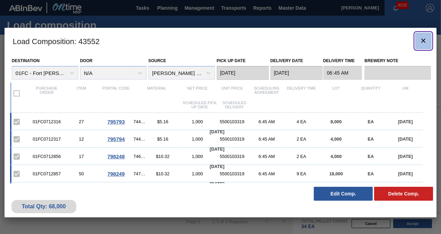
click at [420, 40] on icon "botão de ícone" at bounding box center [423, 40] width 8 height 8
